Goal: Task Accomplishment & Management: Manage account settings

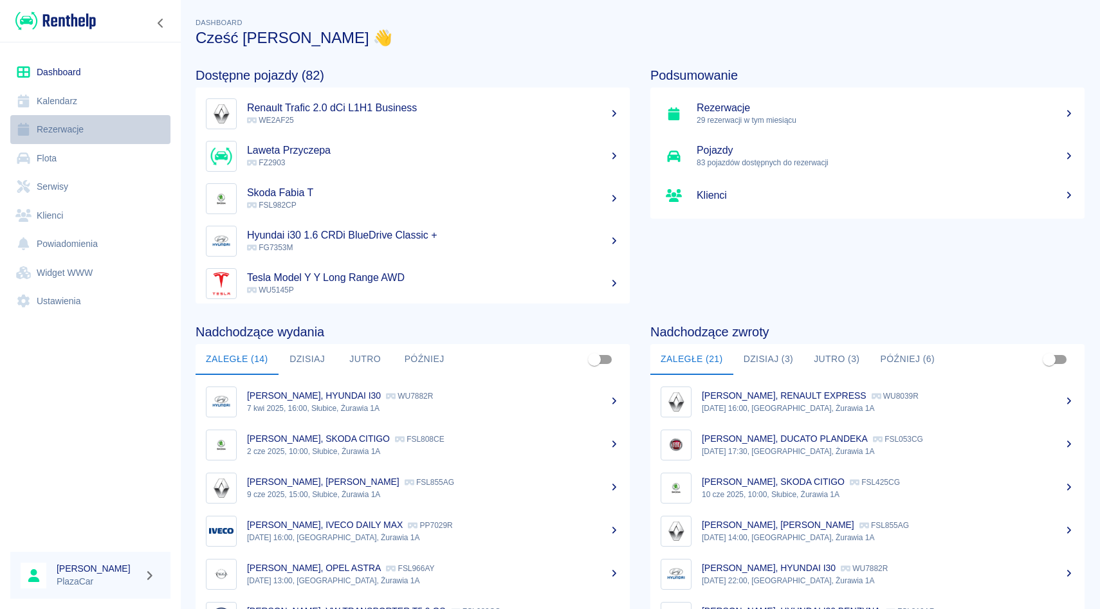
click at [103, 130] on link "Rezerwacje" at bounding box center [90, 129] width 160 height 29
